Goal: Transaction & Acquisition: Purchase product/service

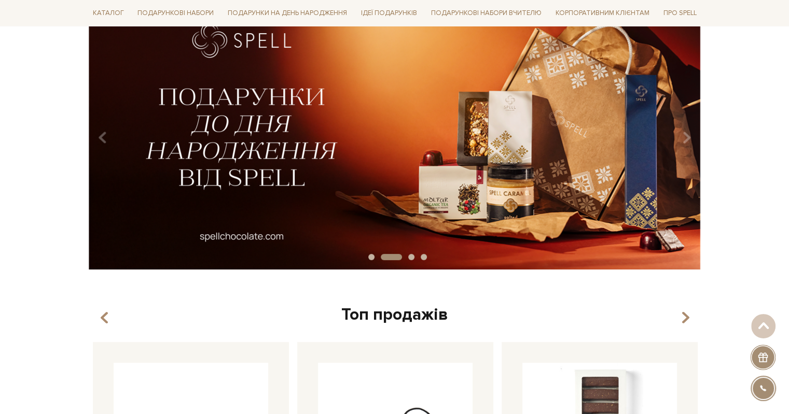
scroll to position [52, 0]
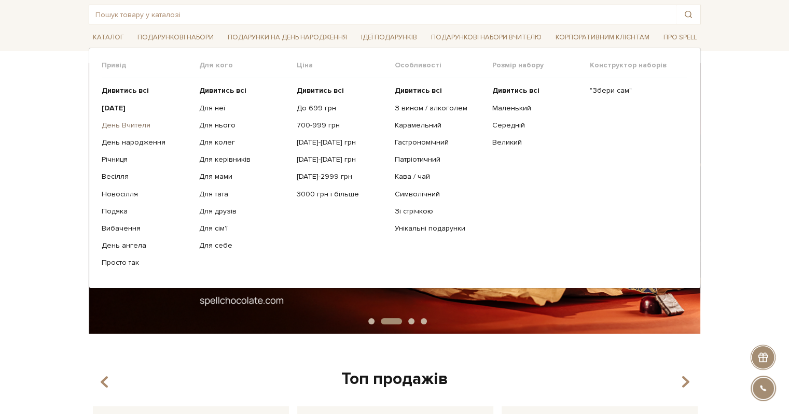
click at [118, 122] on link "День Вчителя" at bounding box center [147, 125] width 90 height 9
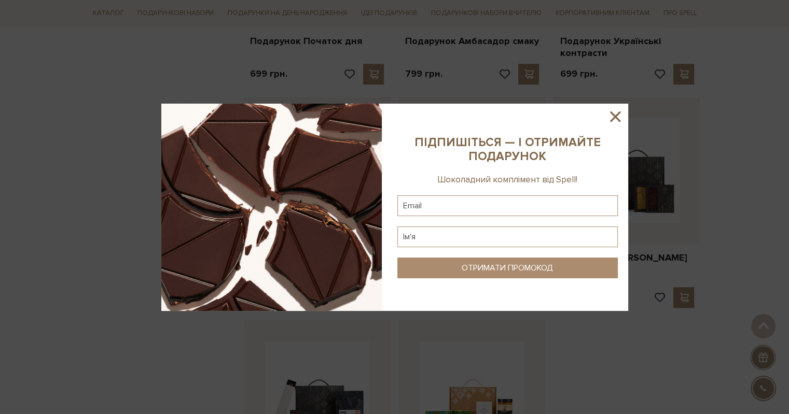
scroll to position [986, 0]
click at [616, 116] on icon at bounding box center [615, 117] width 10 height 10
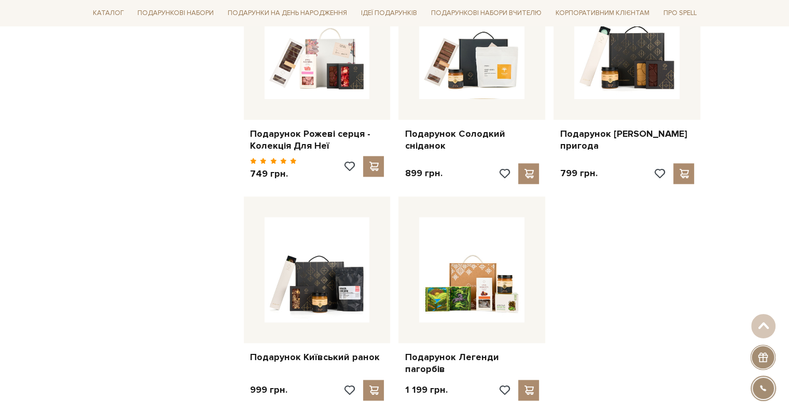
scroll to position [1193, 0]
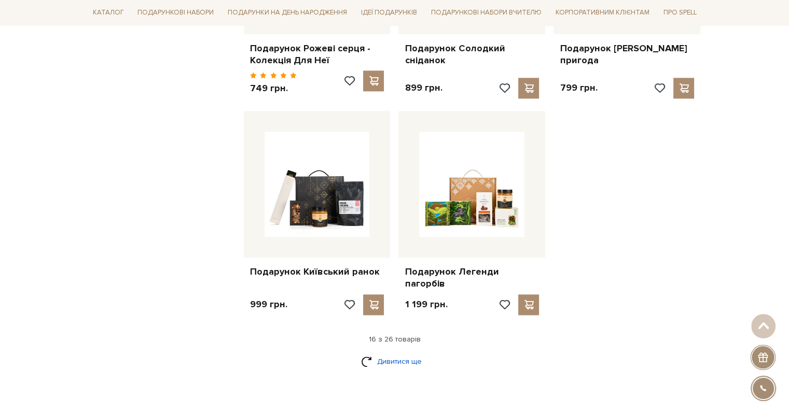
click at [404, 353] on link "Дивитися ще" at bounding box center [394, 362] width 67 height 18
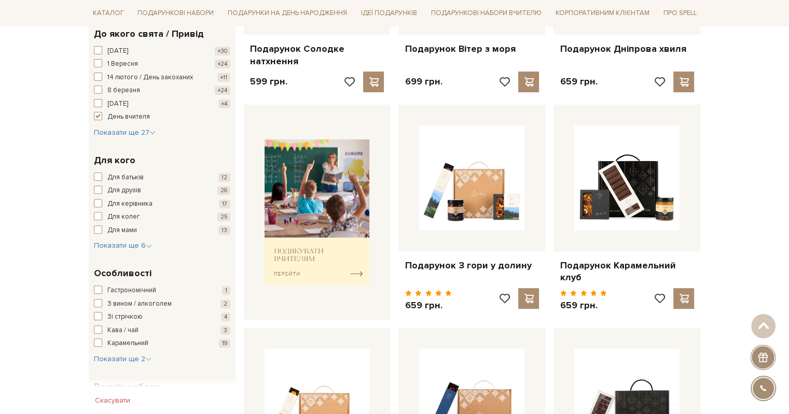
scroll to position [52, 0]
